Goal: Obtain resource: Obtain resource

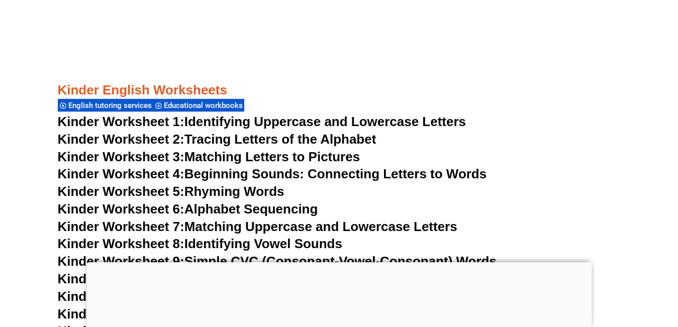
scroll to position [449, 0]
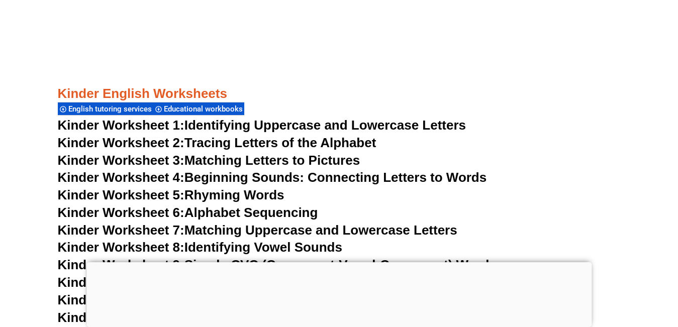
click at [135, 125] on span "Kinder Worksheet 1:" at bounding box center [121, 125] width 127 height 15
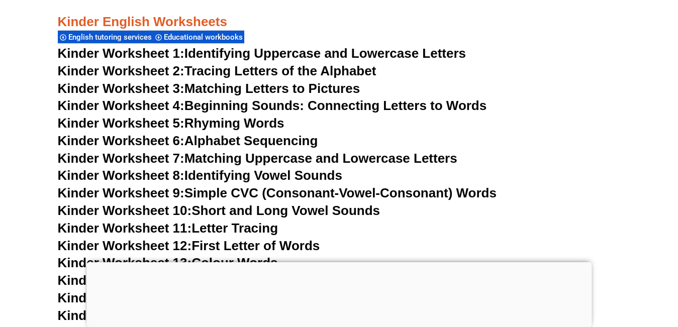
scroll to position [499, 0]
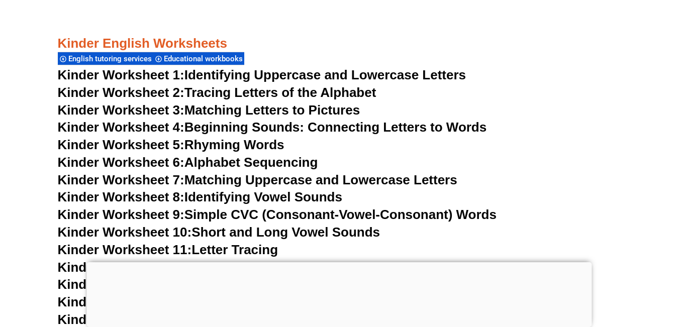
click at [281, 92] on link "Kinder Worksheet 2: Tracing Letters of the Alphabet" at bounding box center [217, 92] width 318 height 15
click at [225, 108] on link "Kinder Worksheet 3: Matching Letters to Pictures" at bounding box center [209, 109] width 302 height 15
click at [238, 125] on link "Kinder Worksheet 4: Beginning Sounds: Connecting Letters to Words" at bounding box center [272, 127] width 429 height 15
click at [255, 143] on link "Kinder Worksheet 5: Rhyming Words" at bounding box center [171, 144] width 227 height 15
click at [232, 161] on link "Kinder Worksheet 6: Alphabet Sequencing" at bounding box center [188, 162] width 260 height 15
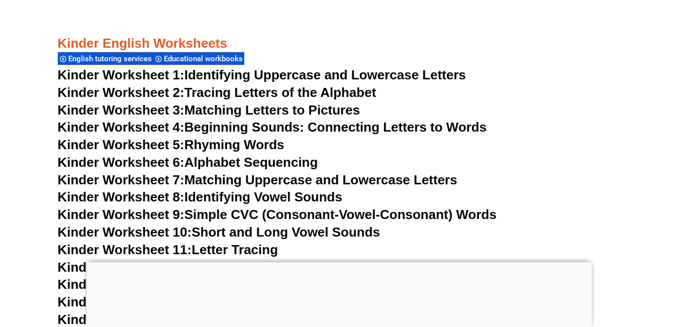
click at [295, 178] on link "Kinder Worksheet 7: Matching Uppercase and Lowercase Letters" at bounding box center [257, 179] width 399 height 15
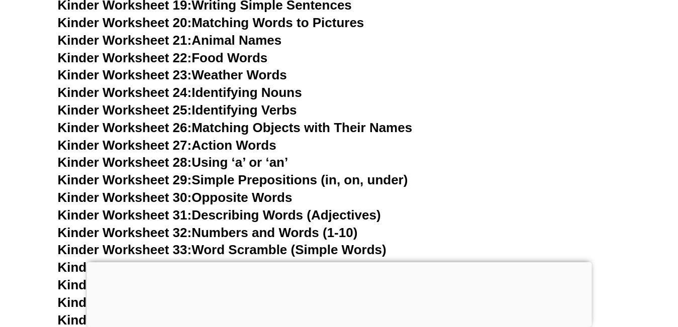
scroll to position [901, 0]
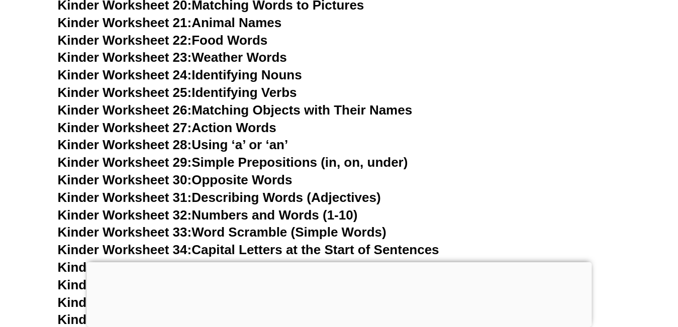
click at [230, 144] on link "Kinder Worksheet 28: Using ‘a’ or ‘an’" at bounding box center [173, 144] width 231 height 15
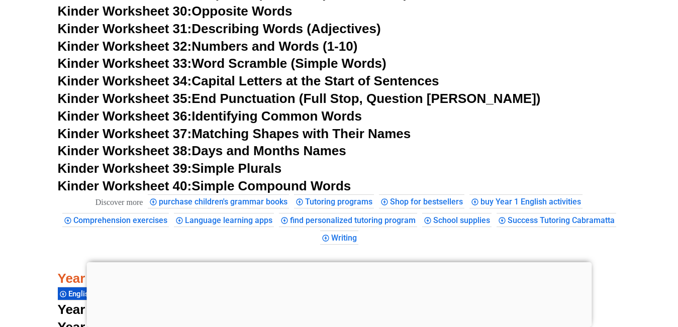
scroll to position [1051, 0]
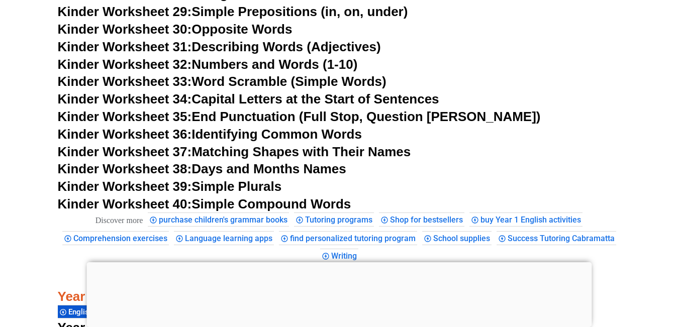
click at [228, 44] on link "Kinder Worksheet 31: Describing Words (Adjectives)" at bounding box center [219, 46] width 323 height 15
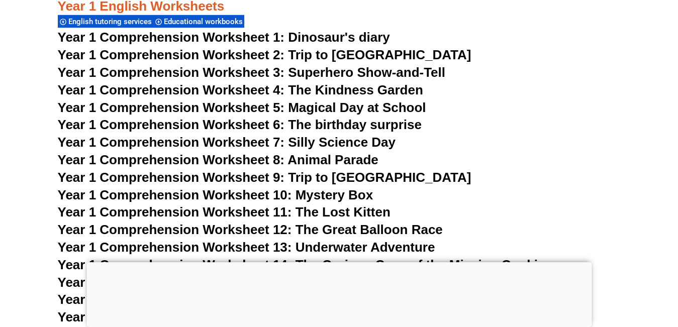
scroll to position [1353, 0]
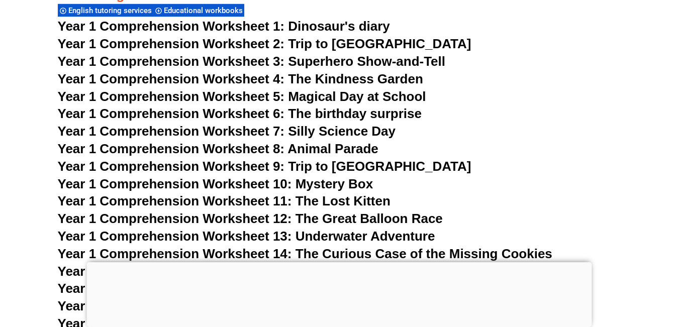
click at [288, 129] on span "Year 1 Comprehension Worksheet 7: Silly Science Day" at bounding box center [227, 131] width 338 height 15
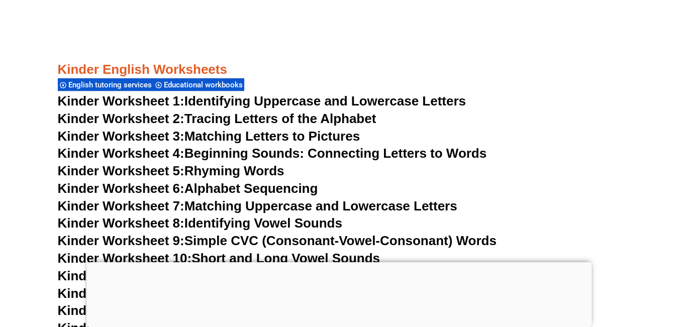
scroll to position [449, 0]
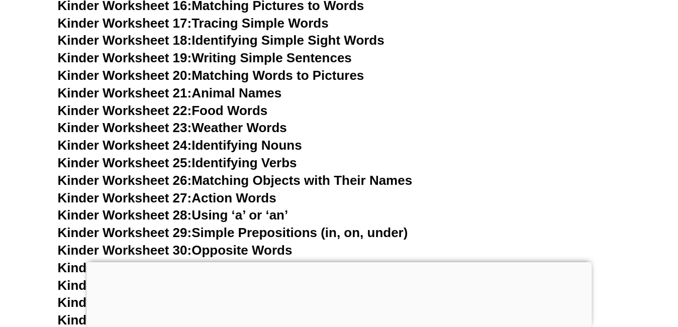
scroll to position [753, 0]
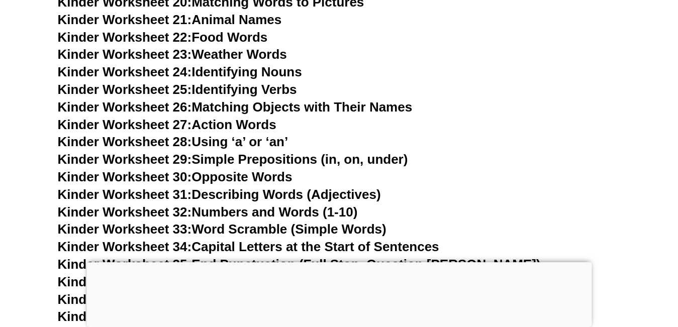
click at [237, 34] on link "Kinder Worksheet 22: Food Words" at bounding box center [163, 37] width 210 height 15
